Goal: Browse casually: Explore the website without a specific task or goal

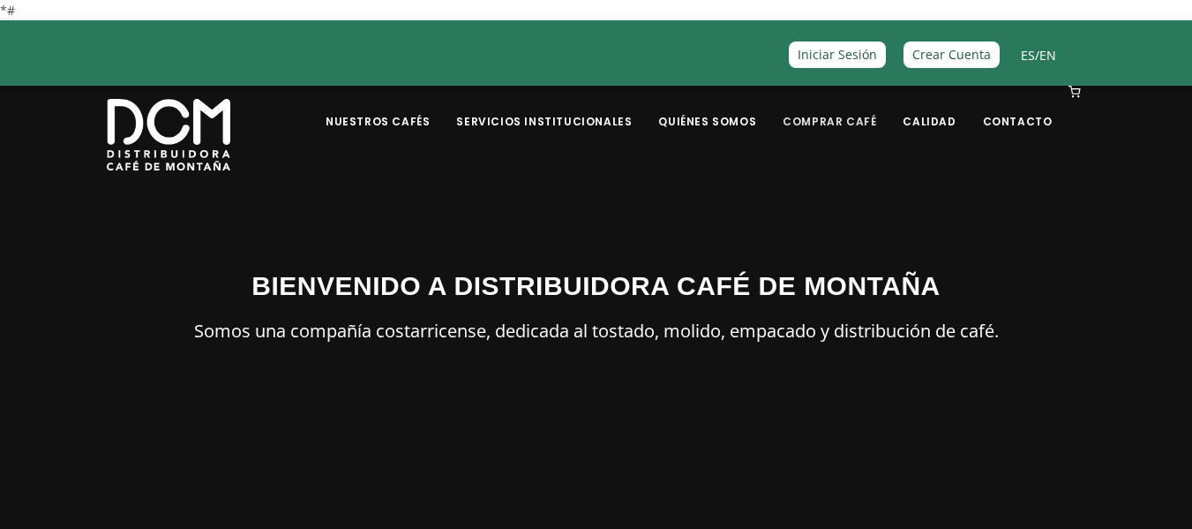
click at [836, 121] on link "Comprar Café" at bounding box center [829, 107] width 115 height 41
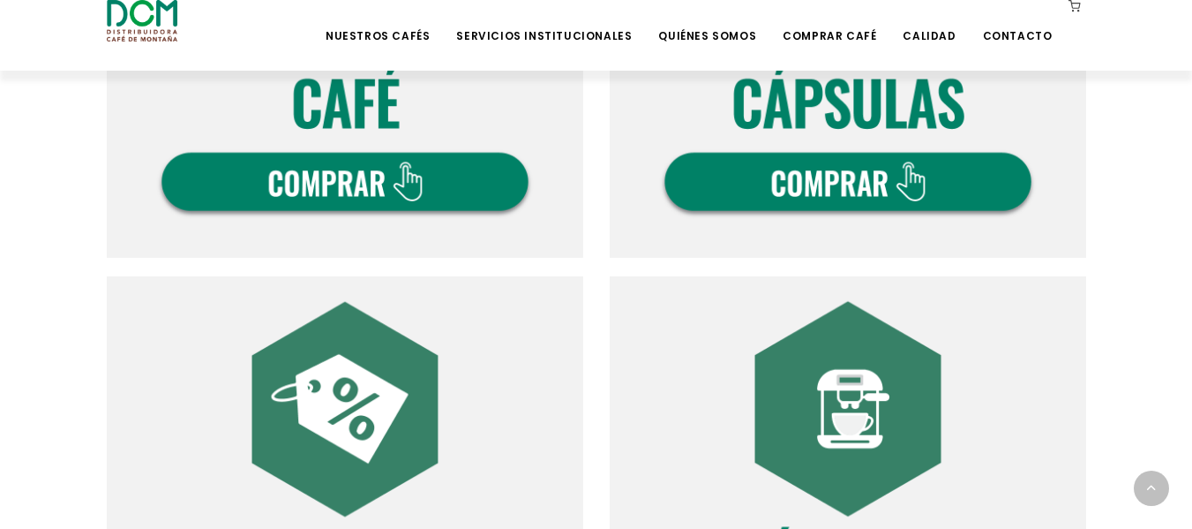
scroll to position [874, 0]
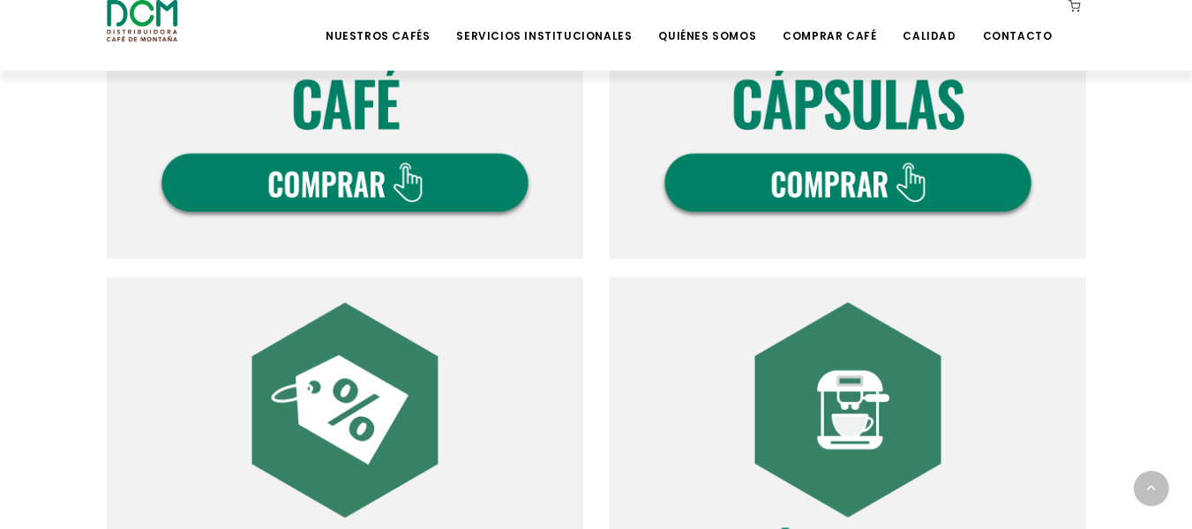
click at [409, 184] on img at bounding box center [345, 20] width 476 height 476
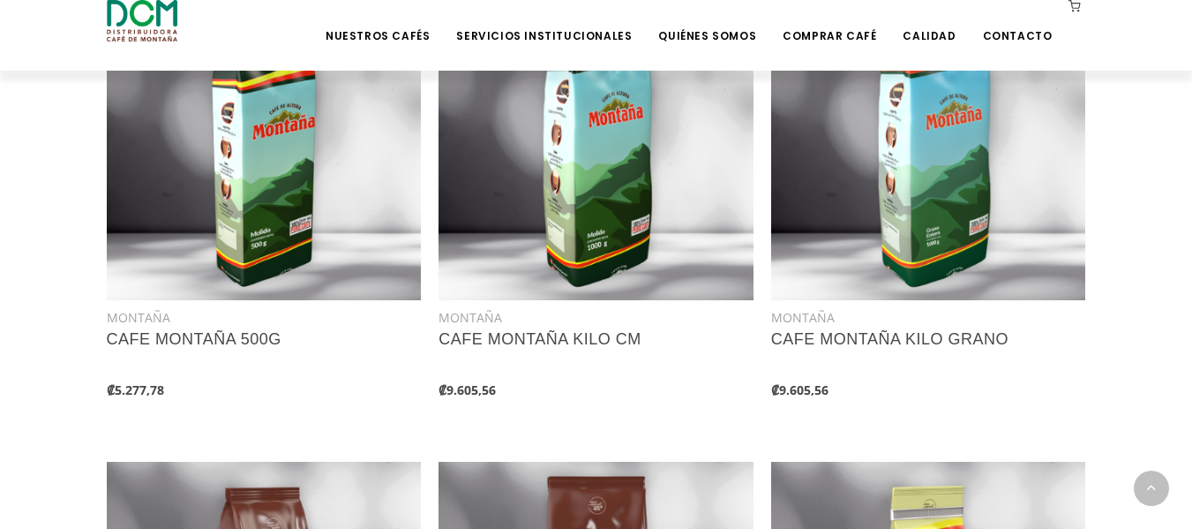
scroll to position [1428, 0]
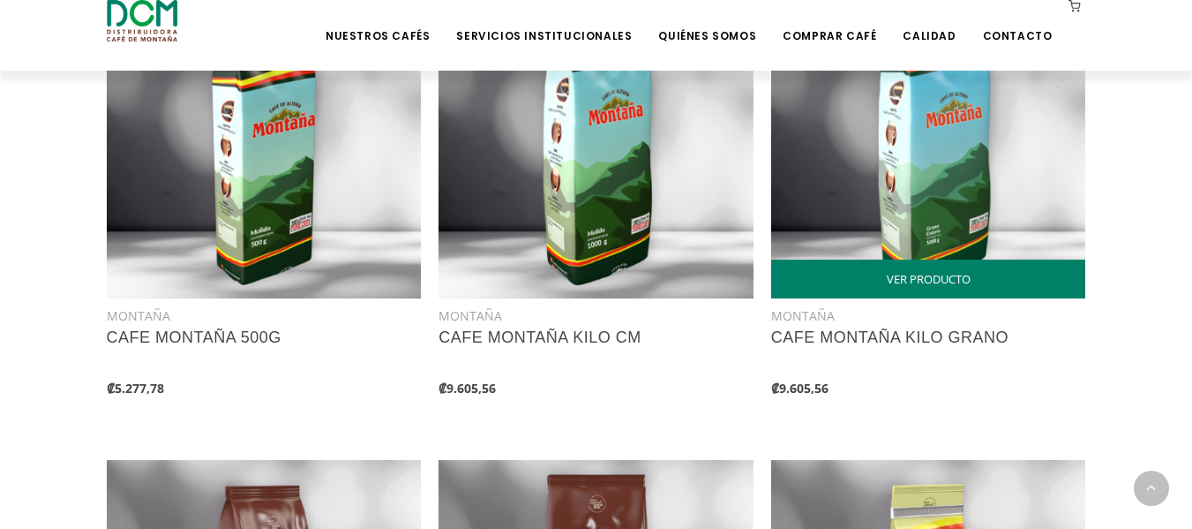
click at [937, 177] on img at bounding box center [928, 140] width 315 height 315
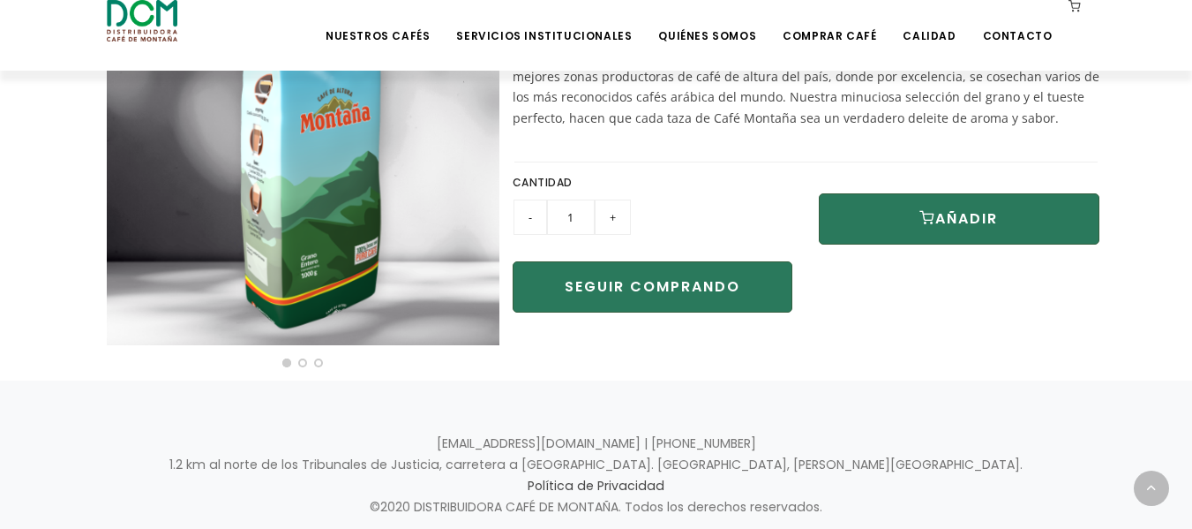
scroll to position [646, 0]
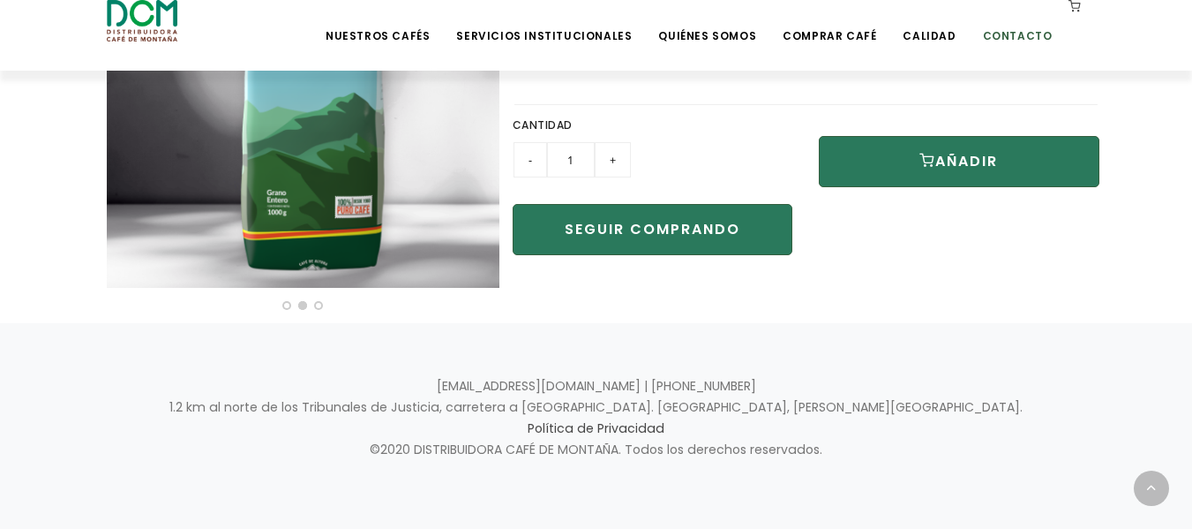
click at [1011, 33] on link "Contacto" at bounding box center [1017, 22] width 91 height 41
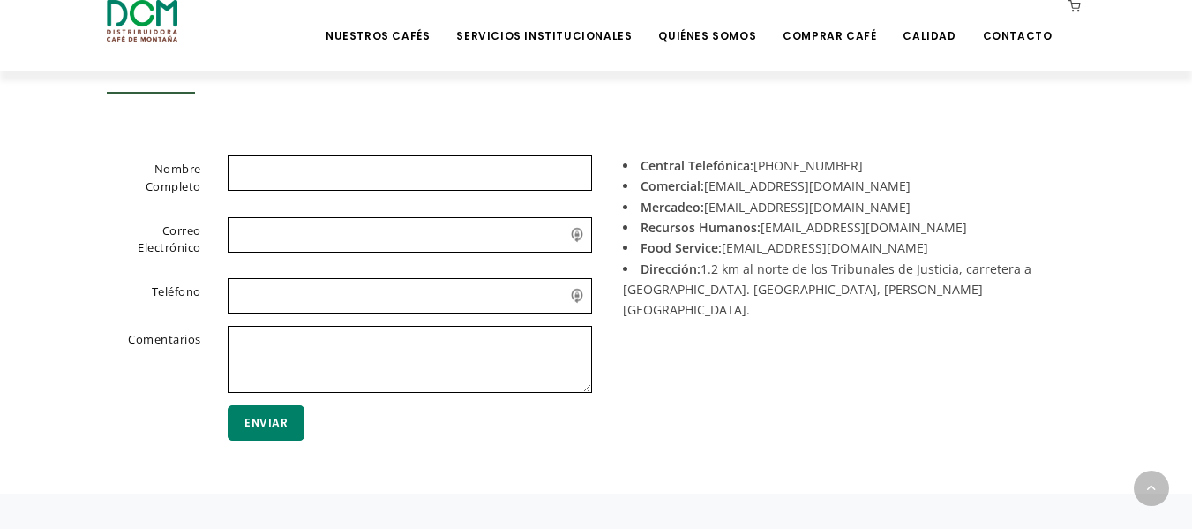
scroll to position [614, 0]
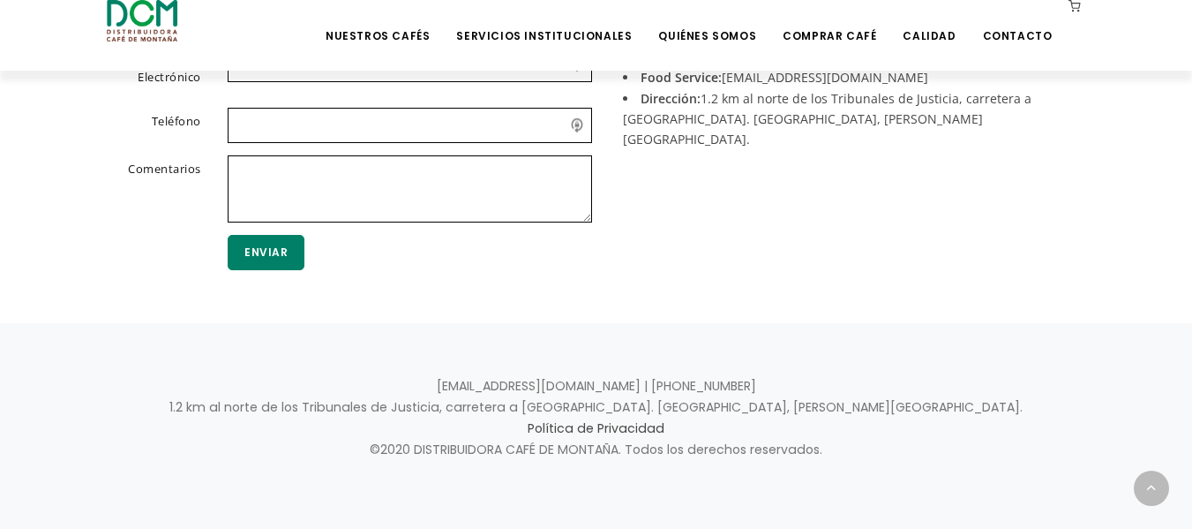
click at [827, 302] on div "Nombre Completo Correo Electrónico Teléfono Comentarios Enviar Central Telefóni…" at bounding box center [597, 149] width 1006 height 329
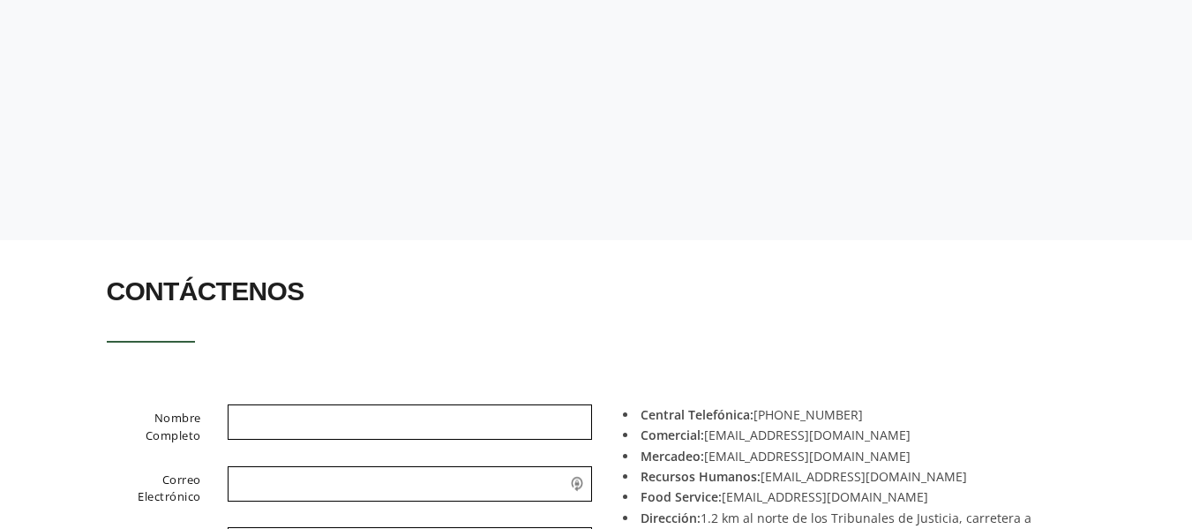
scroll to position [0, 0]
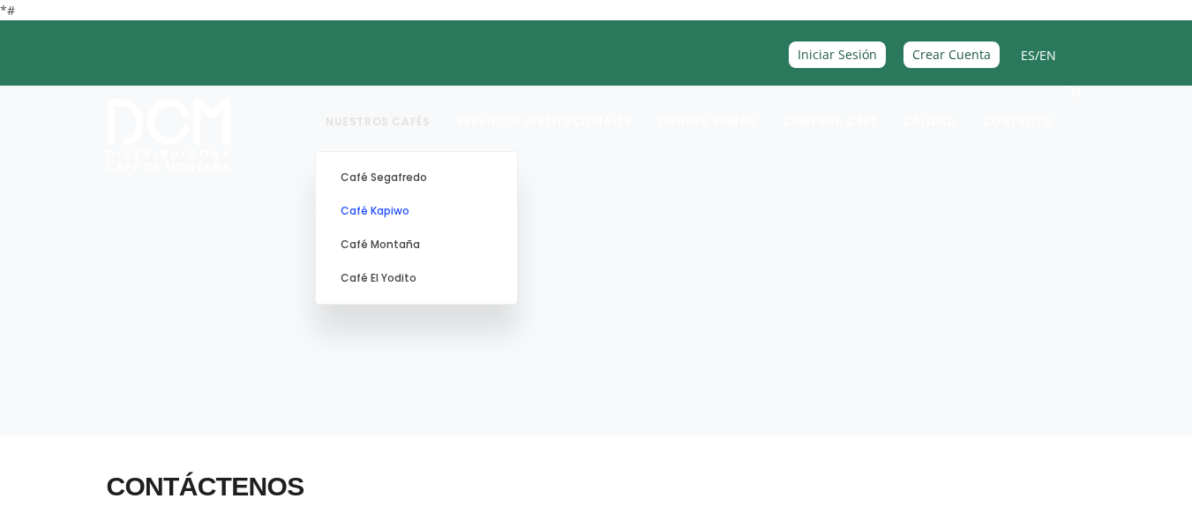
click at [425, 209] on link "Café Kapiwo" at bounding box center [417, 211] width 184 height 34
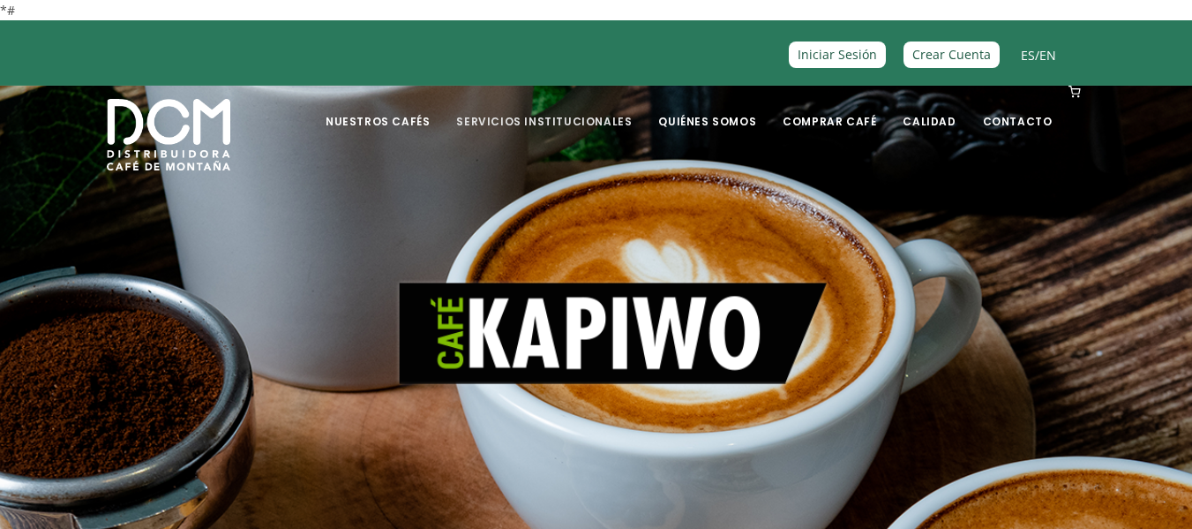
click at [596, 124] on link "Servicios Institucionales" at bounding box center [544, 107] width 197 height 41
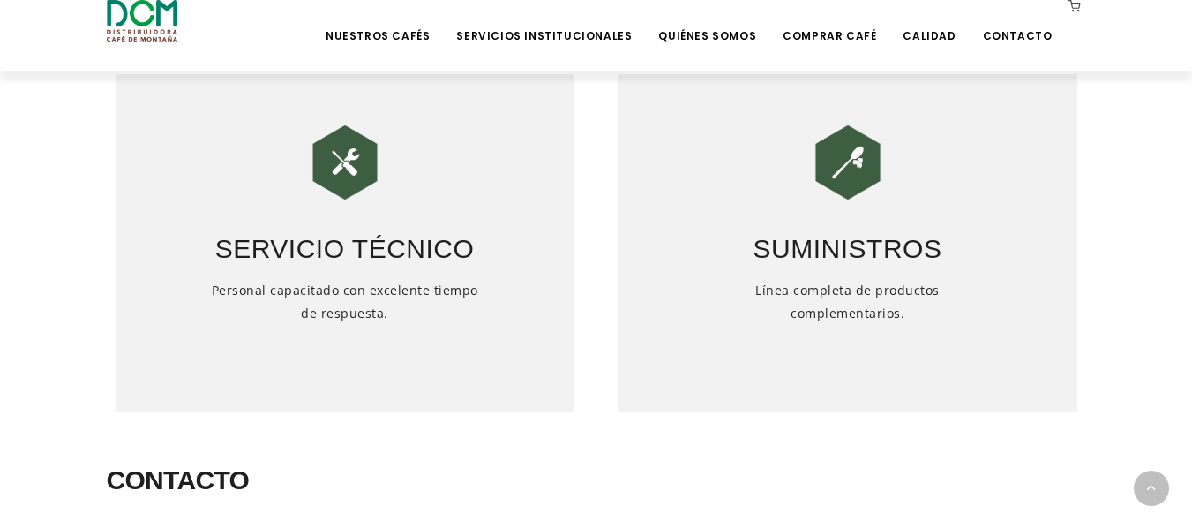
scroll to position [1205, 0]
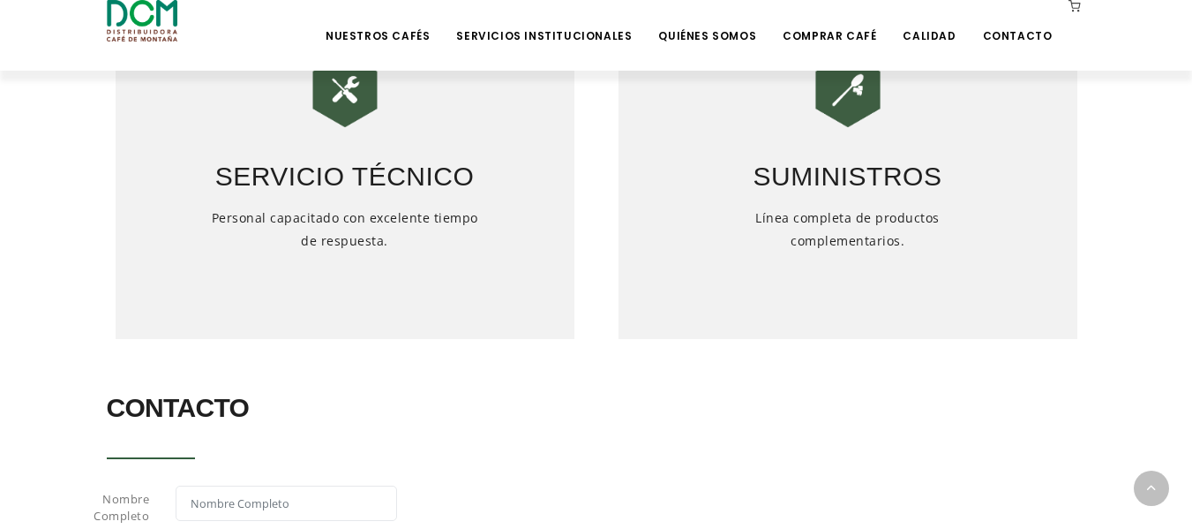
click at [828, 246] on h5 "Línea completa de productos complementarios." at bounding box center [847, 263] width 275 height 115
click at [835, 106] on img at bounding box center [848, 90] width 88 height 88
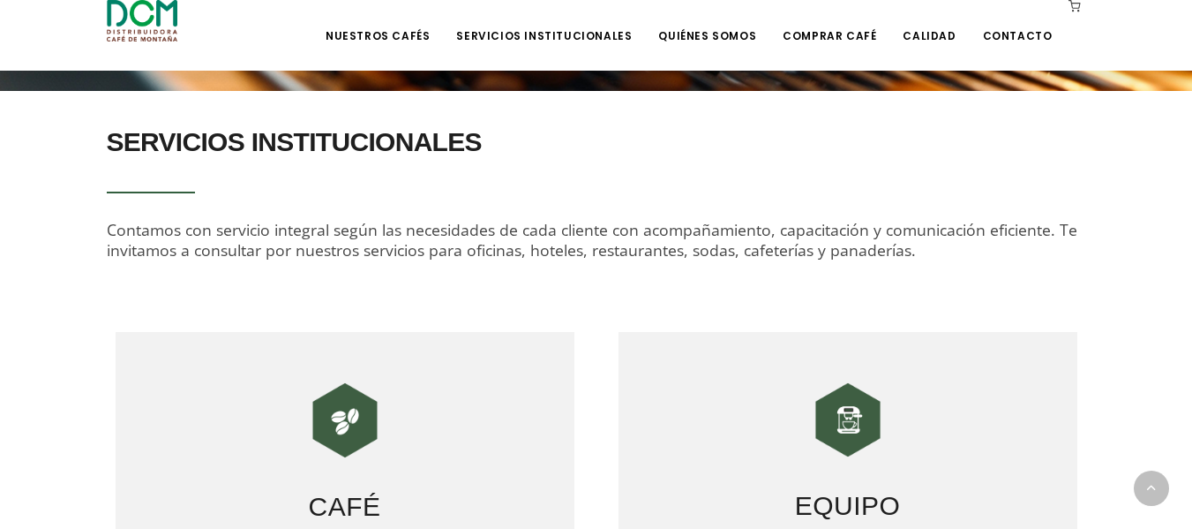
scroll to position [0, 0]
